Goal: Information Seeking & Learning: Find specific fact

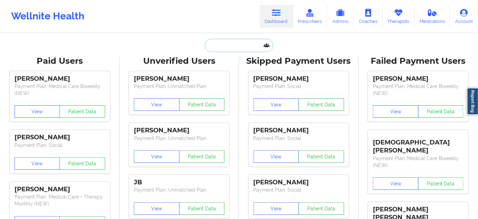
click at [241, 42] on input "text" at bounding box center [239, 45] width 69 height 13
paste input "[EMAIL_ADDRESS][DOMAIN_NAME]"
type input "[EMAIL_ADDRESS][DOMAIN_NAME]"
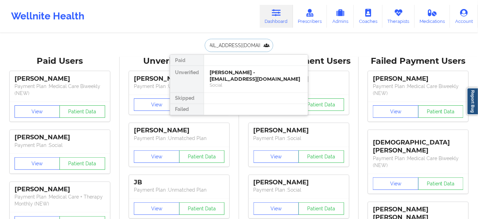
click at [219, 76] on div "[PERSON_NAME] - [EMAIL_ADDRESS][DOMAIN_NAME]" at bounding box center [256, 75] width 93 height 13
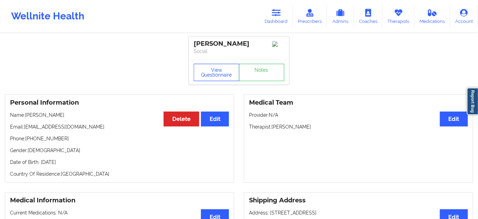
click at [224, 68] on button "View Questionnaire" at bounding box center [217, 72] width 46 height 17
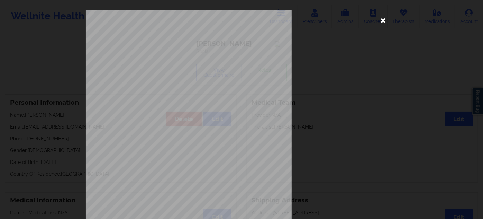
click at [382, 21] on icon at bounding box center [383, 20] width 11 height 11
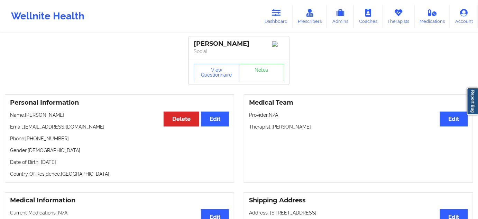
drag, startPoint x: 196, startPoint y: 42, endPoint x: 251, endPoint y: 42, distance: 55.7
click at [251, 42] on div "[PERSON_NAME]" at bounding box center [239, 44] width 91 height 8
copy div "[PERSON_NAME]"
drag, startPoint x: 272, startPoint y: 129, endPoint x: 315, endPoint y: 129, distance: 43.3
click at [315, 129] on p "Therapist: [PERSON_NAME]" at bounding box center [358, 126] width 219 height 7
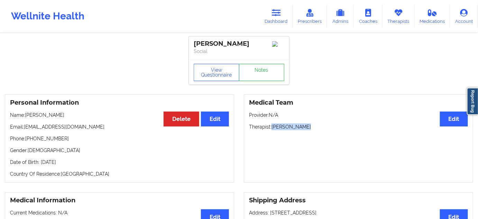
copy p "[PERSON_NAME]"
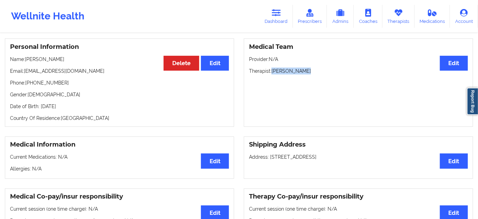
scroll to position [63, 0]
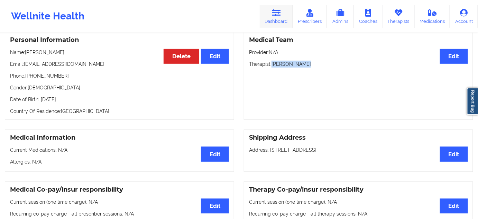
click at [279, 17] on link "Dashboard" at bounding box center [276, 16] width 33 height 23
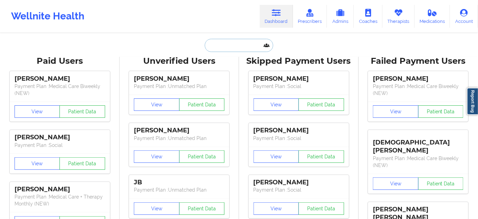
click at [255, 44] on input "text" at bounding box center [239, 45] width 69 height 13
paste input "19413232241"
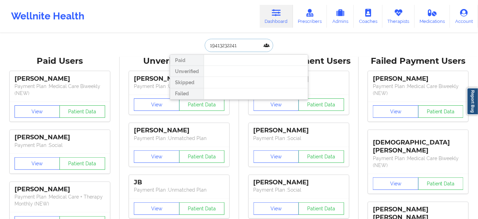
paste input "[EMAIL_ADDRESS][DOMAIN_NAME]"
type input "[EMAIL_ADDRESS][DOMAIN_NAME]"
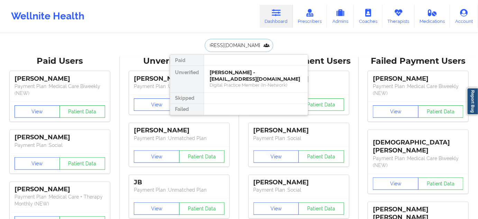
click at [228, 70] on div "[PERSON_NAME] - [EMAIL_ADDRESS][DOMAIN_NAME]" at bounding box center [256, 75] width 93 height 13
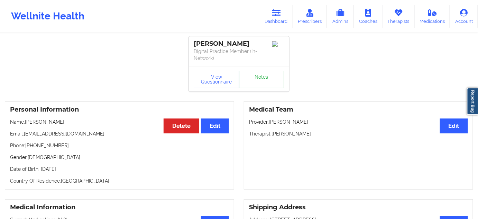
click at [251, 76] on link "Notes" at bounding box center [262, 79] width 46 height 17
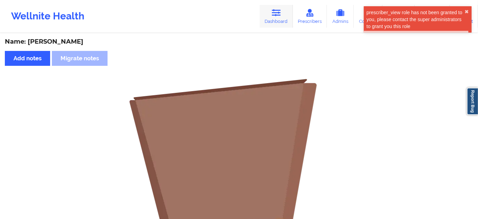
click at [274, 15] on icon at bounding box center [276, 13] width 9 height 8
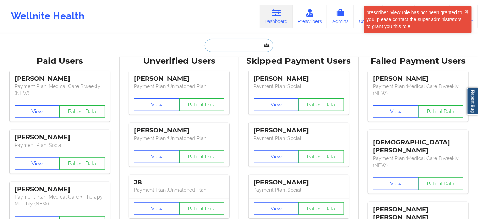
click at [239, 41] on input "text" at bounding box center [239, 45] width 69 height 13
paste input "[EMAIL_ADDRESS][DOMAIN_NAME]"
type input "[EMAIL_ADDRESS][DOMAIN_NAME]"
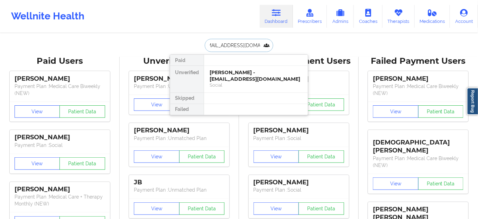
click at [233, 77] on div "[PERSON_NAME] - [EMAIL_ADDRESS][DOMAIN_NAME]" at bounding box center [256, 75] width 93 height 13
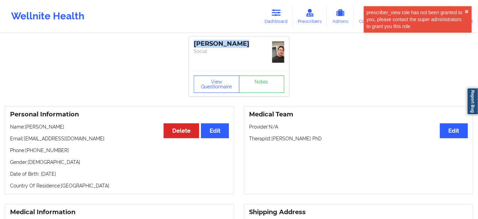
drag, startPoint x: 244, startPoint y: 46, endPoint x: 190, endPoint y: 47, distance: 54.0
click at [190, 47] on div "[PERSON_NAME] Social" at bounding box center [239, 53] width 100 height 35
copy div "[PERSON_NAME]"
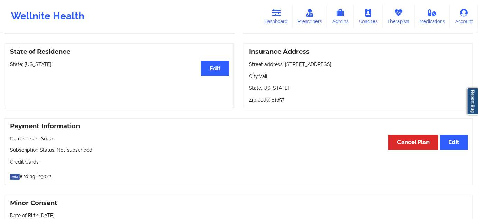
scroll to position [294, 0]
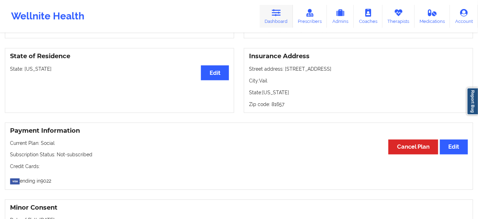
click at [277, 20] on link "Dashboard" at bounding box center [276, 16] width 33 height 23
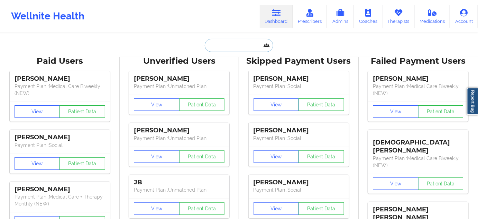
click at [223, 44] on input "text" at bounding box center [239, 45] width 69 height 13
paste input "[EMAIL_ADDRESS][DOMAIN_NAME]"
type input "[EMAIL_ADDRESS][DOMAIN_NAME]"
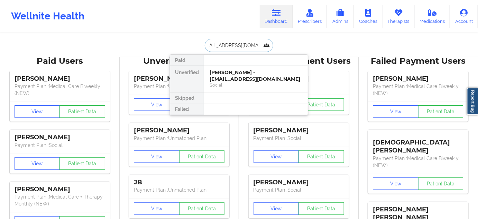
click at [222, 73] on div "[PERSON_NAME] - [EMAIL_ADDRESS][DOMAIN_NAME]" at bounding box center [256, 75] width 93 height 13
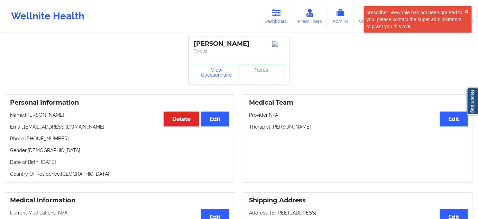
drag, startPoint x: 194, startPoint y: 44, endPoint x: 261, endPoint y: 38, distance: 67.8
click at [255, 41] on div "[PERSON_NAME] Social" at bounding box center [239, 47] width 100 height 23
copy div "[PERSON_NAME]"
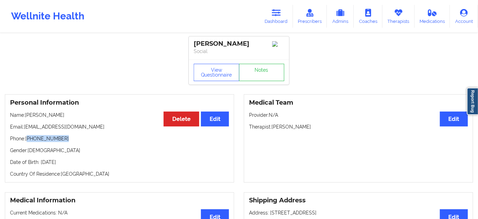
drag, startPoint x: 28, startPoint y: 141, endPoint x: 75, endPoint y: 136, distance: 47.0
click at [75, 136] on div "Personal Information Edit Delete Name: [PERSON_NAME] Email: [EMAIL_ADDRESS][DOM…" at bounding box center [120, 138] width 230 height 88
copy p "[PHONE_NUMBER]"
click at [236, 44] on div "[PERSON_NAME]" at bounding box center [239, 44] width 91 height 8
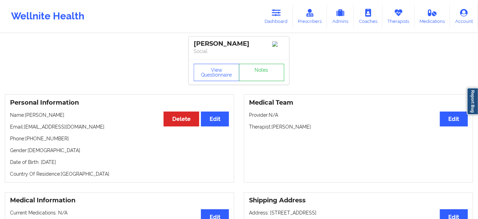
copy div "[PERSON_NAME]"
drag, startPoint x: 267, startPoint y: 24, endPoint x: 271, endPoint y: 23, distance: 4.3
click at [267, 24] on link "Dashboard" at bounding box center [276, 16] width 33 height 23
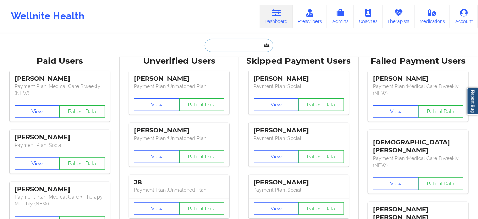
click at [232, 43] on input "text" at bounding box center [239, 45] width 69 height 13
paste input "[EMAIL_ADDRESS][DOMAIN_NAME]"
type input "[EMAIL_ADDRESS][DOMAIN_NAME]"
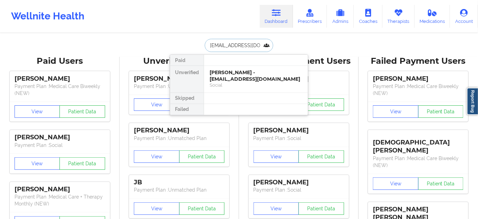
click at [224, 76] on div "[PERSON_NAME] - [EMAIL_ADDRESS][DOMAIN_NAME]" at bounding box center [256, 75] width 93 height 13
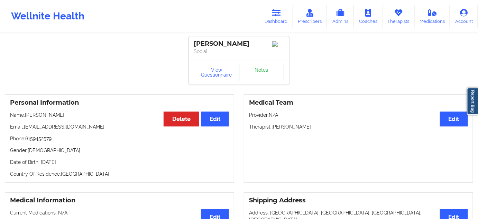
click at [269, 78] on link "Notes" at bounding box center [262, 72] width 46 height 17
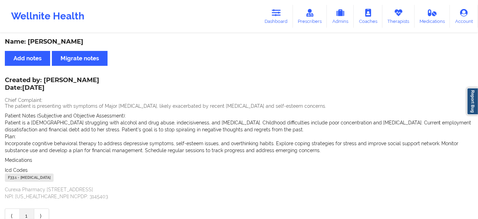
click at [78, 42] on div "Name: [PERSON_NAME]" at bounding box center [239, 42] width 469 height 8
copy div "SHEARRY"
click at [278, 19] on link "Dashboard" at bounding box center [276, 16] width 33 height 23
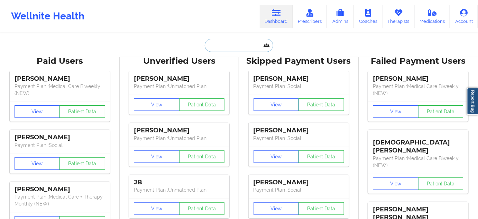
click at [228, 48] on input "text" at bounding box center [239, 45] width 69 height 13
type input "s"
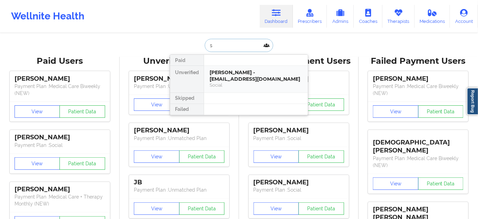
click at [233, 72] on div "[PERSON_NAME] - [EMAIL_ADDRESS][DOMAIN_NAME]" at bounding box center [256, 75] width 93 height 13
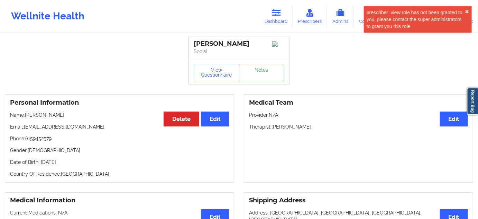
click at [299, 129] on p "Therapist: [PERSON_NAME]" at bounding box center [358, 126] width 219 height 7
copy p "Chery"
drag, startPoint x: 194, startPoint y: 43, endPoint x: 261, endPoint y: 41, distance: 67.2
click at [261, 41] on div "[PERSON_NAME]" at bounding box center [239, 44] width 91 height 8
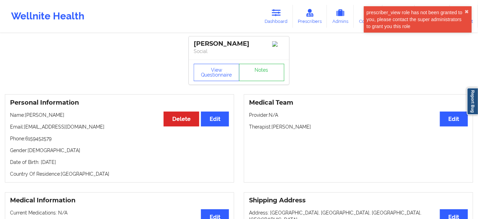
copy div "[PERSON_NAME]"
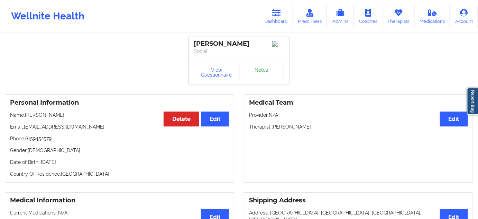
click at [272, 81] on link "Notes" at bounding box center [262, 72] width 46 height 17
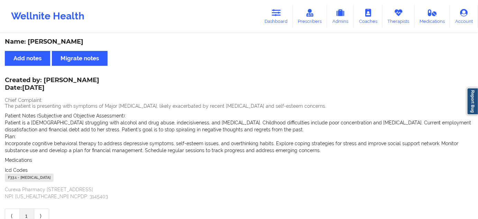
click at [14, 178] on div "F33.1 - [MEDICAL_DATA]" at bounding box center [29, 177] width 49 height 8
copy div "F33.1"
